Goal: Check status: Check status

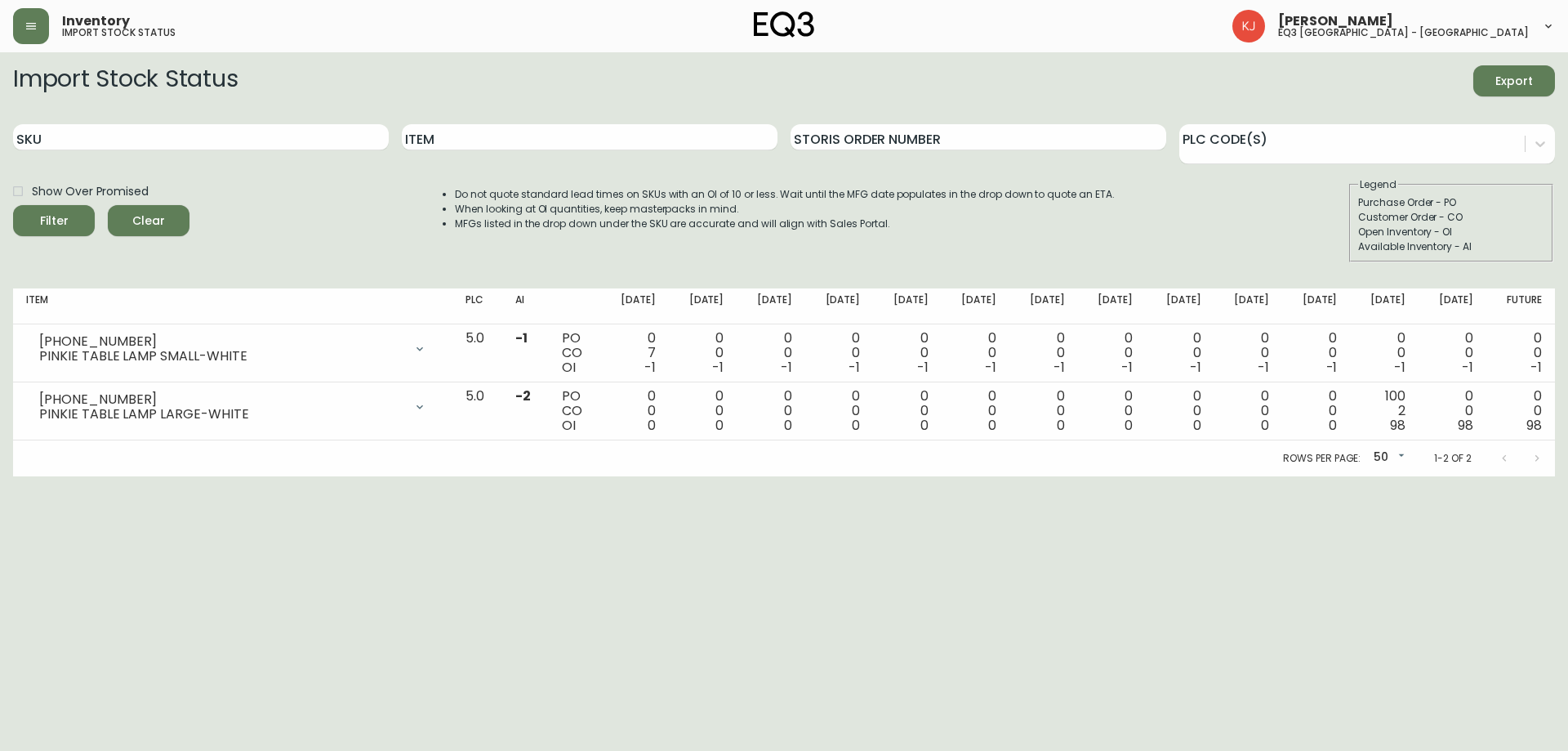
click at [202, 148] on input "SKU" at bounding box center [200, 137] width 375 height 26
paste input "[PHONE_NUMBER]"
type input "[PHONE_NUMBER]"
click at [13, 205] on button "Filter" at bounding box center [54, 221] width 82 height 31
